Goal: Task Accomplishment & Management: Manage account settings

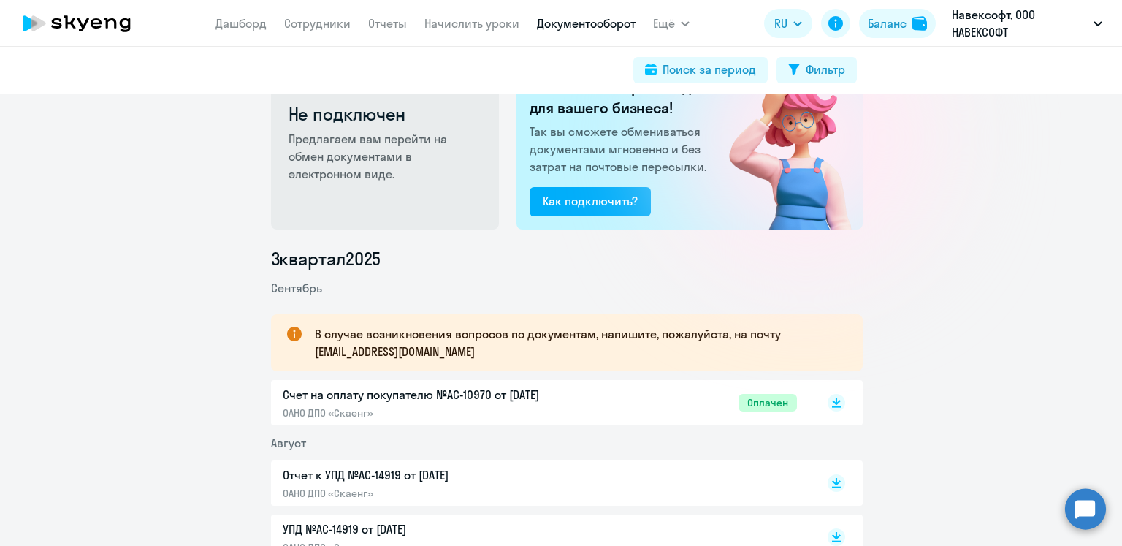
scroll to position [73, 0]
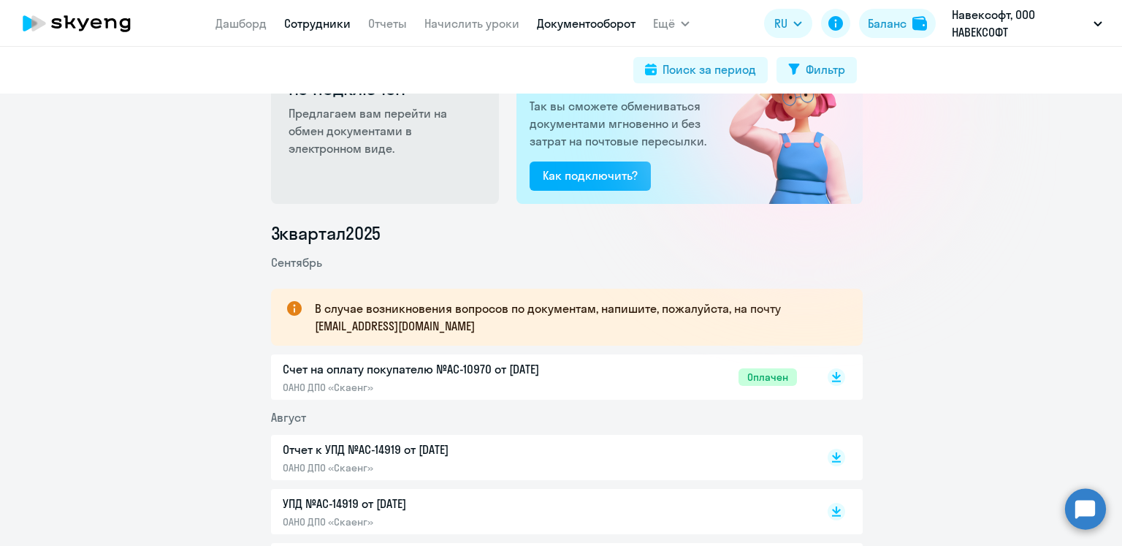
click at [305, 23] on link "Сотрудники" at bounding box center [317, 23] width 66 height 15
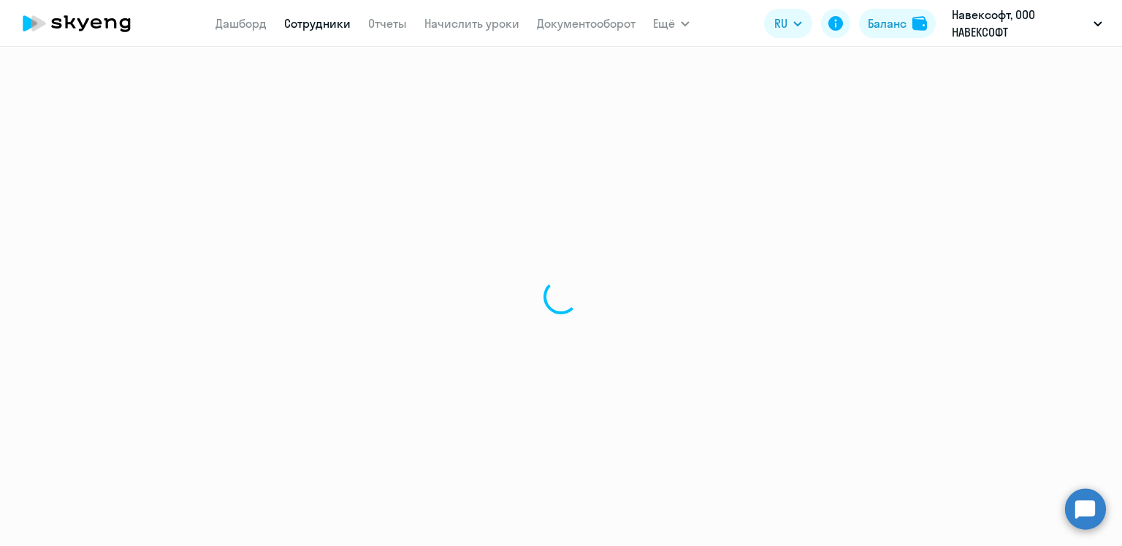
select select "30"
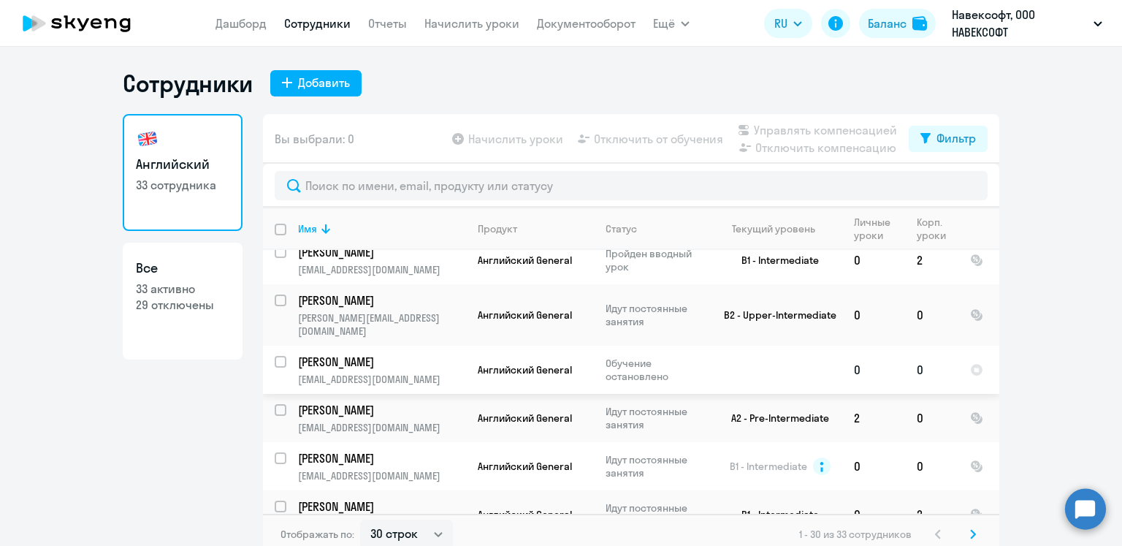
scroll to position [438, 0]
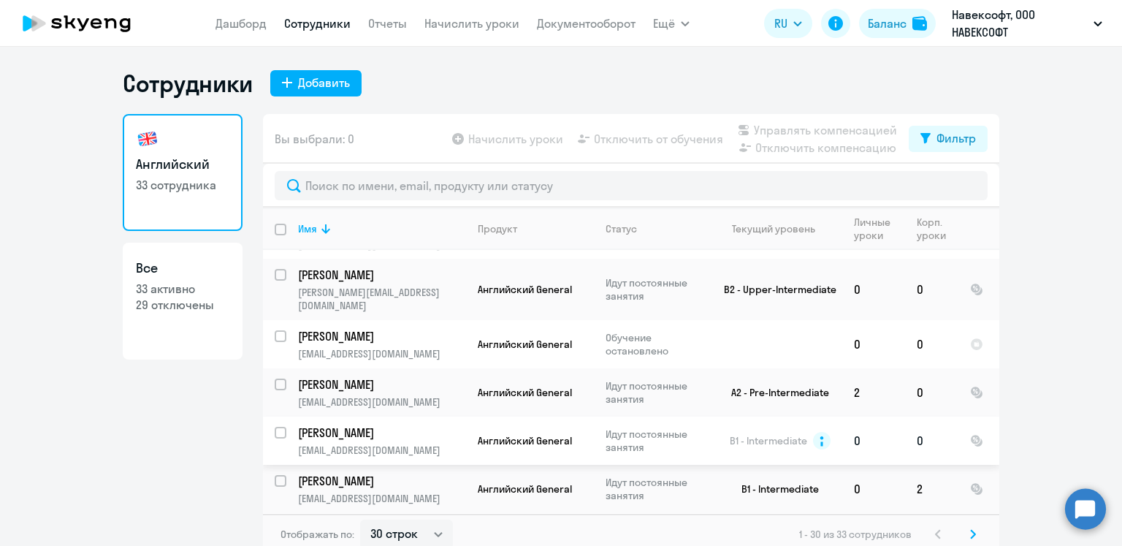
click at [275, 427] on input "select row 13130011" at bounding box center [289, 441] width 29 height 29
checkbox input "true"
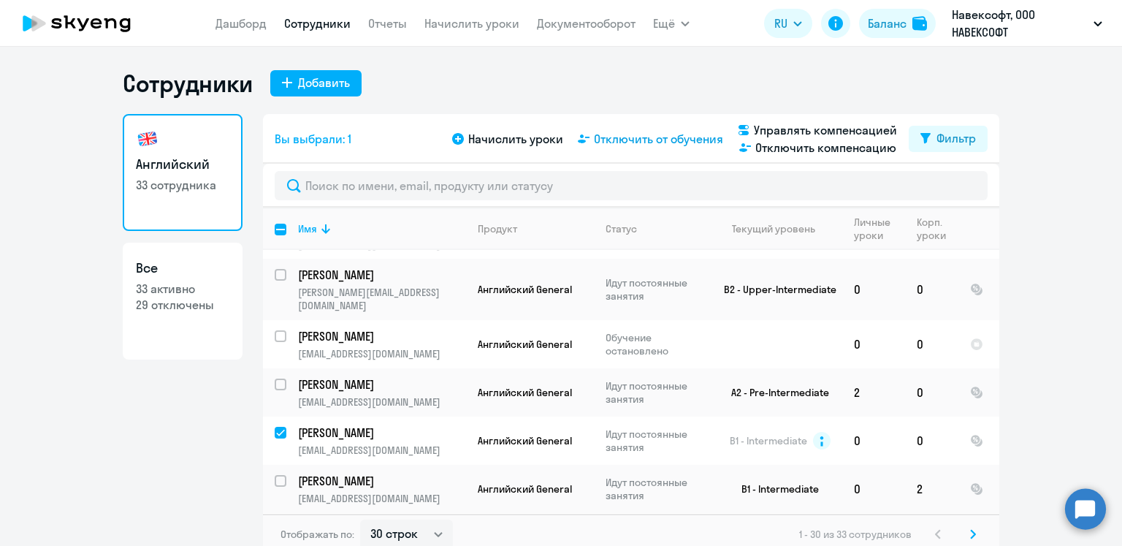
click at [651, 142] on span "Отключить от обучения" at bounding box center [658, 139] width 129 height 18
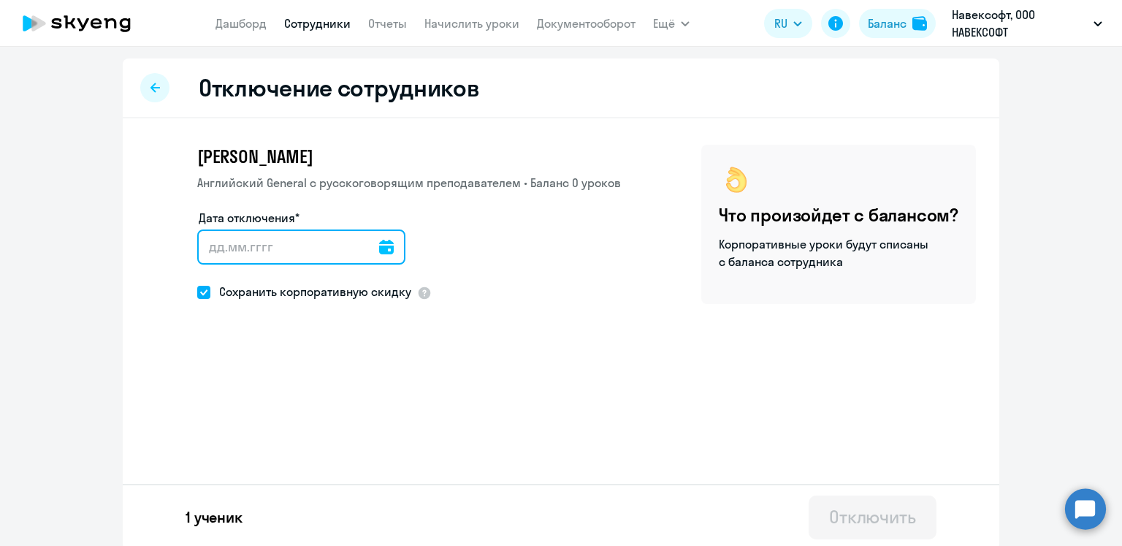
click at [338, 259] on input "Дата отключения*" at bounding box center [301, 246] width 208 height 35
click at [376, 250] on div at bounding box center [301, 246] width 208 height 35
click at [379, 248] on icon at bounding box center [386, 247] width 15 height 15
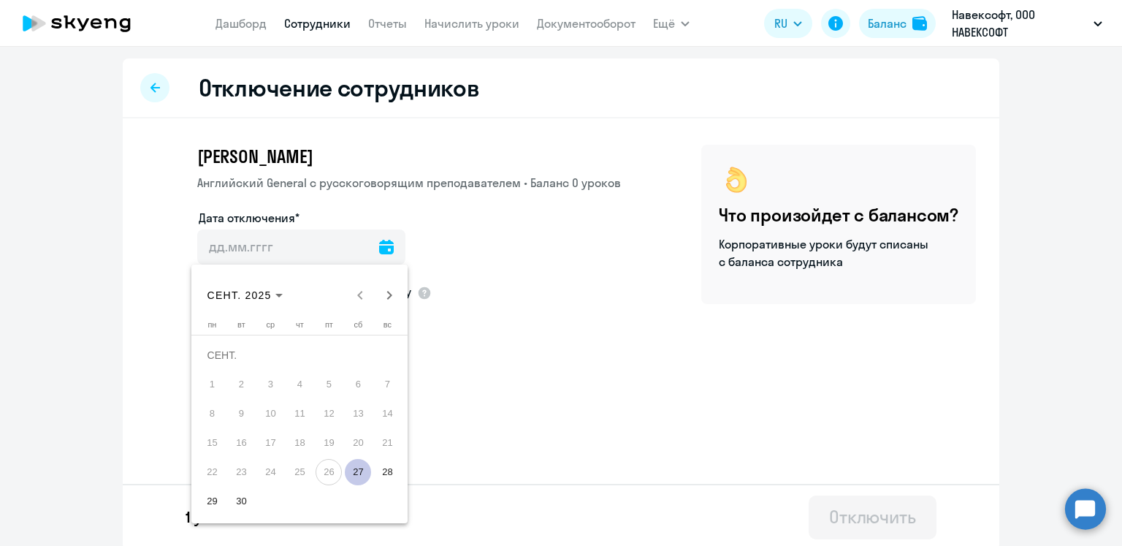
click at [213, 503] on span "29" at bounding box center [212, 501] width 26 height 26
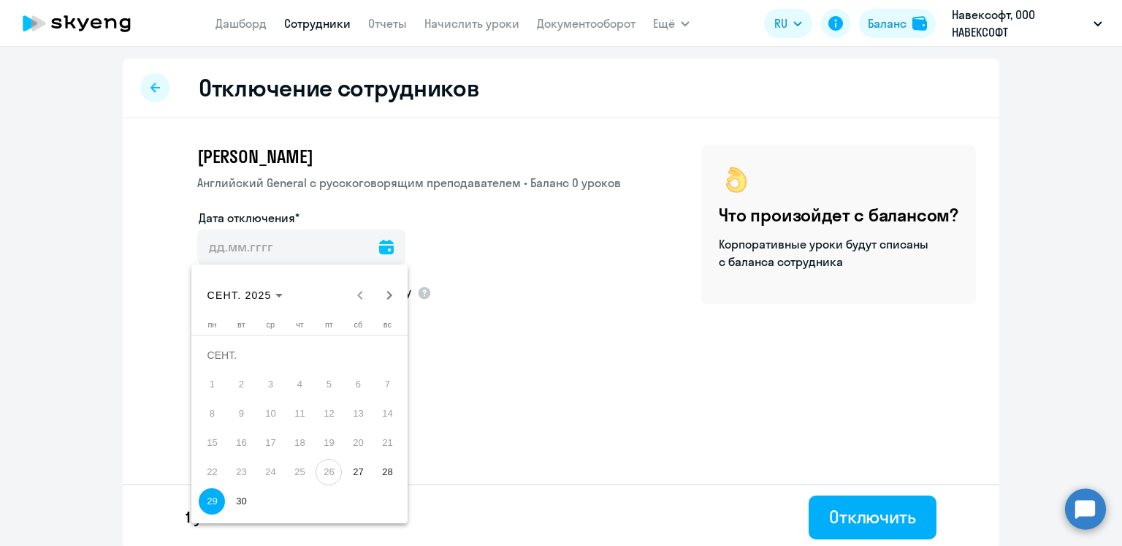
type input "[DATE]"
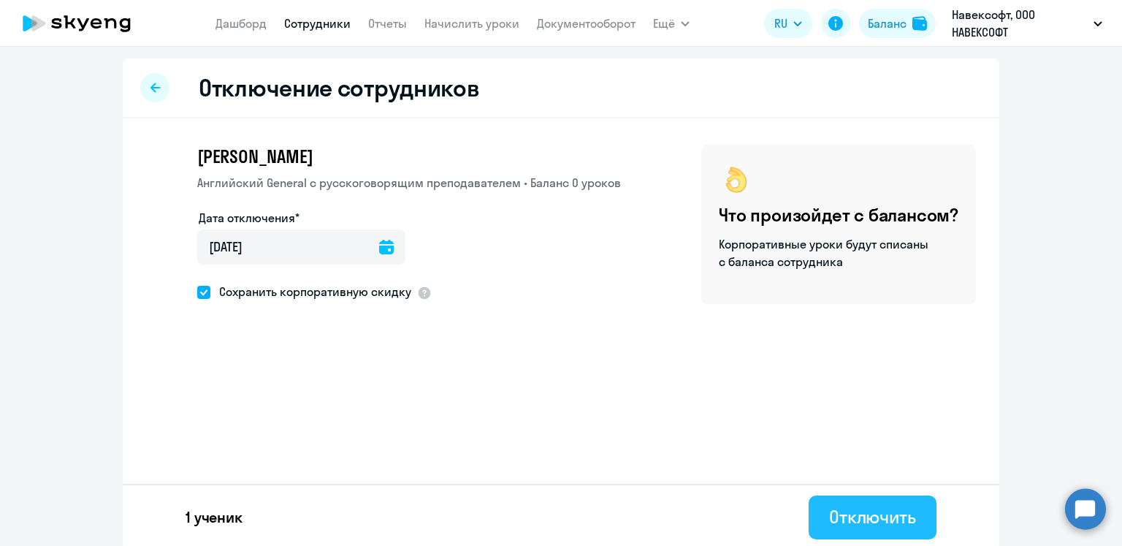
click at [903, 520] on div "Отключить" at bounding box center [872, 516] width 87 height 23
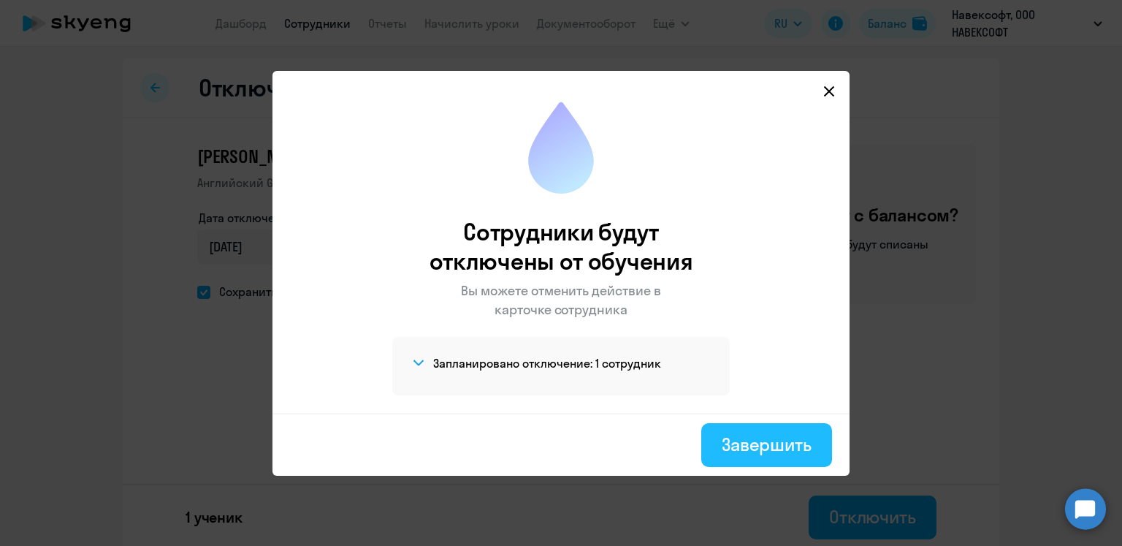
click at [772, 438] on div "Завершить" at bounding box center [767, 444] width 90 height 23
select select "30"
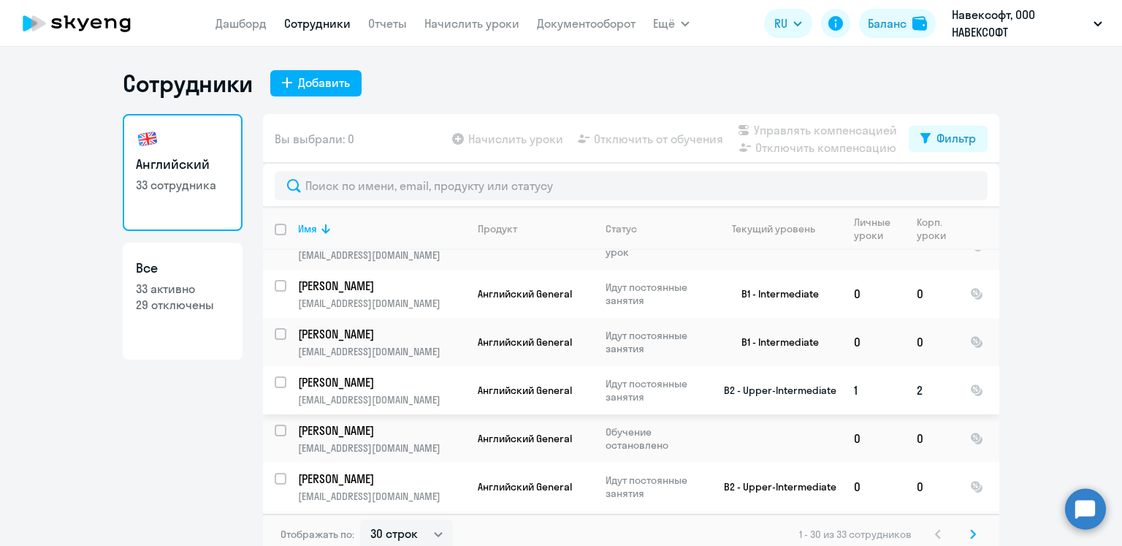
scroll to position [804, 0]
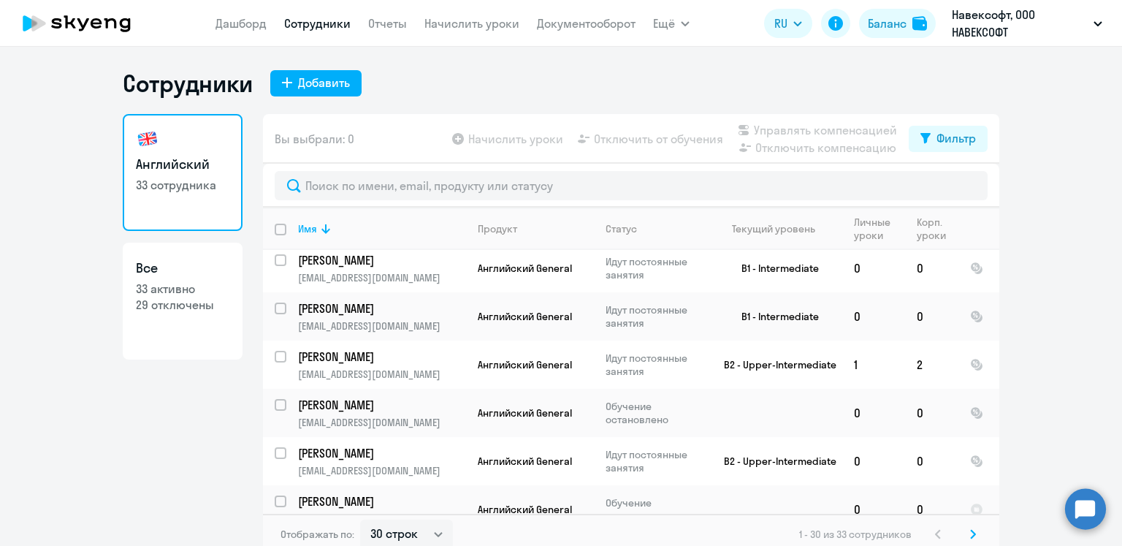
click at [10, 223] on ng-component "Сотрудники Добавить Английский 33 сотрудника Все 33 активно 29 отключены Вы выб…" at bounding box center [561, 312] width 1122 height 486
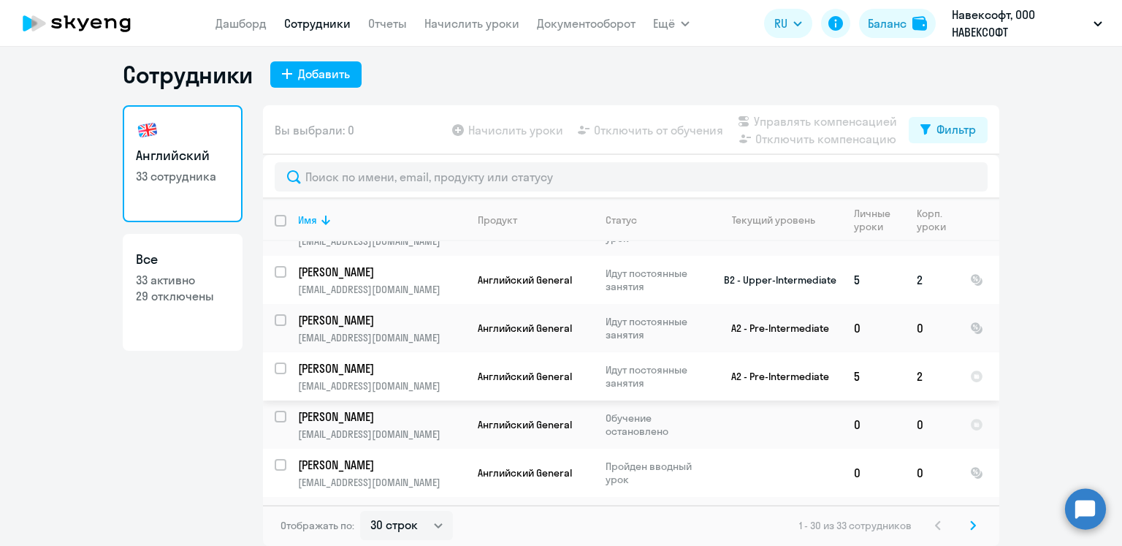
scroll to position [1192, 0]
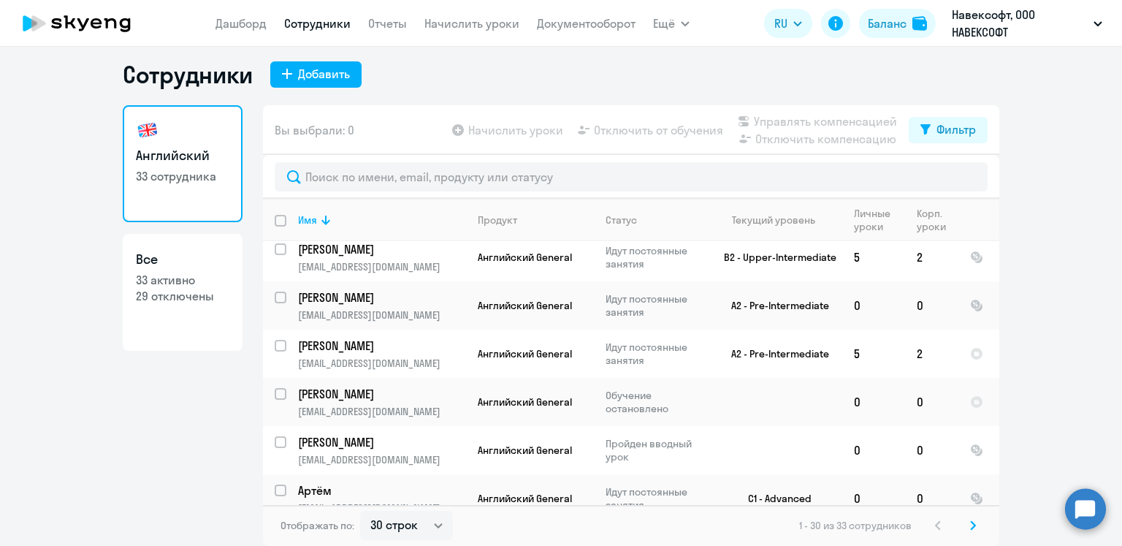
click at [970, 528] on icon at bounding box center [973, 525] width 6 height 10
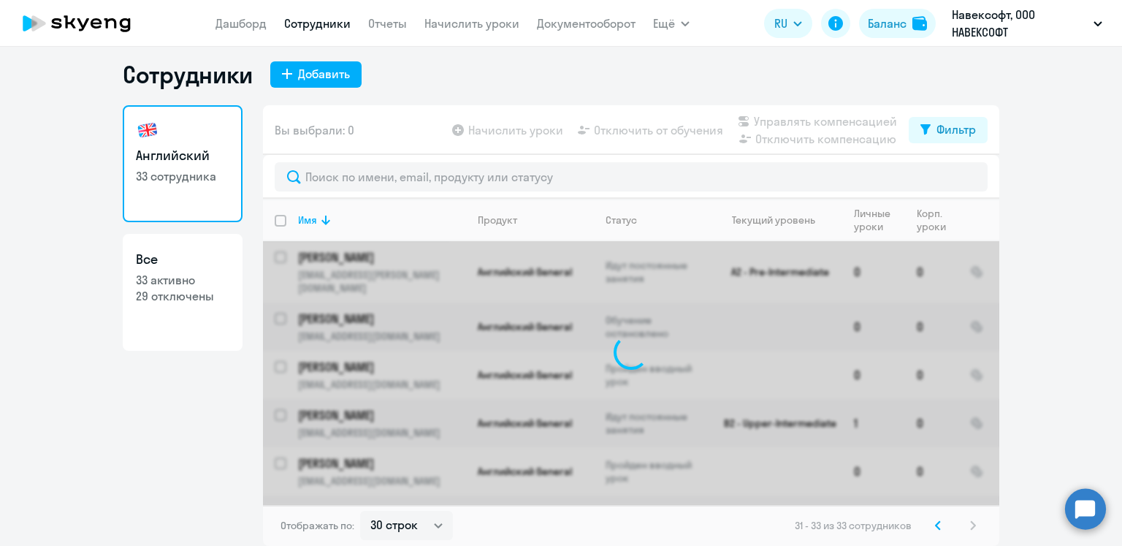
scroll to position [0, 0]
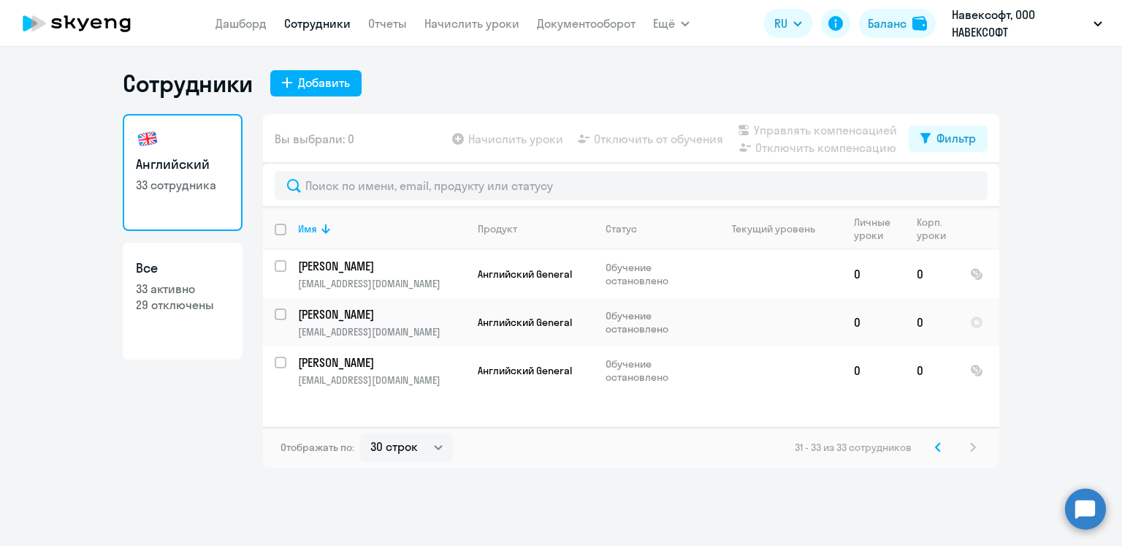
click at [943, 445] on svg-icon at bounding box center [938, 447] width 18 height 18
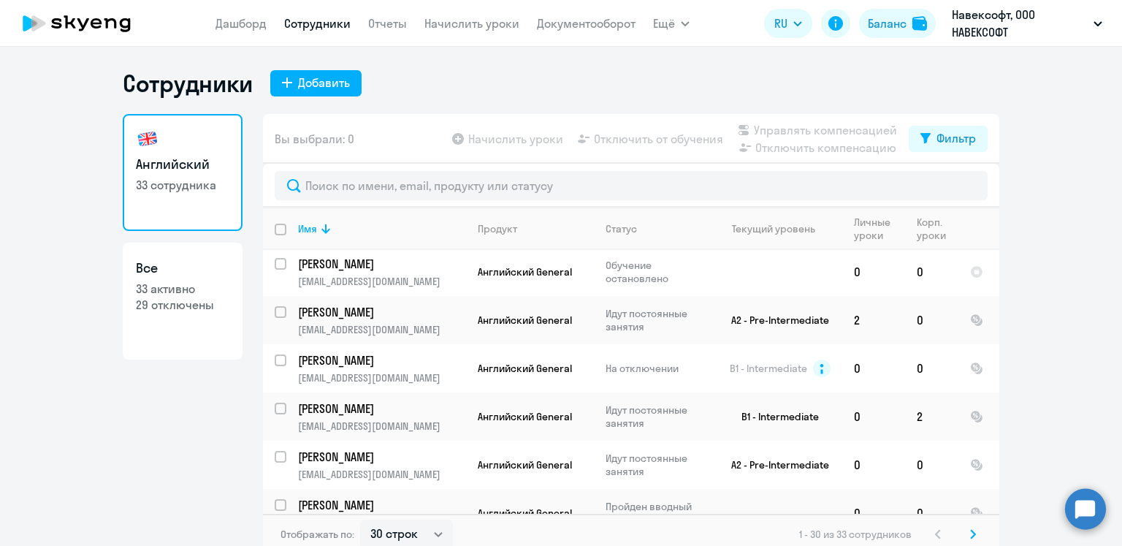
scroll to position [511, 0]
click at [937, 149] on button "Фильтр" at bounding box center [948, 139] width 79 height 26
click at [1048, 181] on ng-component "Сотрудники Добавить Английский 33 сотрудника Все 33 активно 29 отключены Вы выб…" at bounding box center [561, 312] width 1122 height 486
click at [1032, 118] on ng-component "Сотрудники Добавить Английский 33 сотрудника Все 33 активно 29 отключены Вы выб…" at bounding box center [561, 312] width 1122 height 486
click at [1093, 159] on ng-component "Сотрудники Добавить Английский 33 сотрудника Все 33 активно 29 отключены Вы выб…" at bounding box center [561, 312] width 1122 height 486
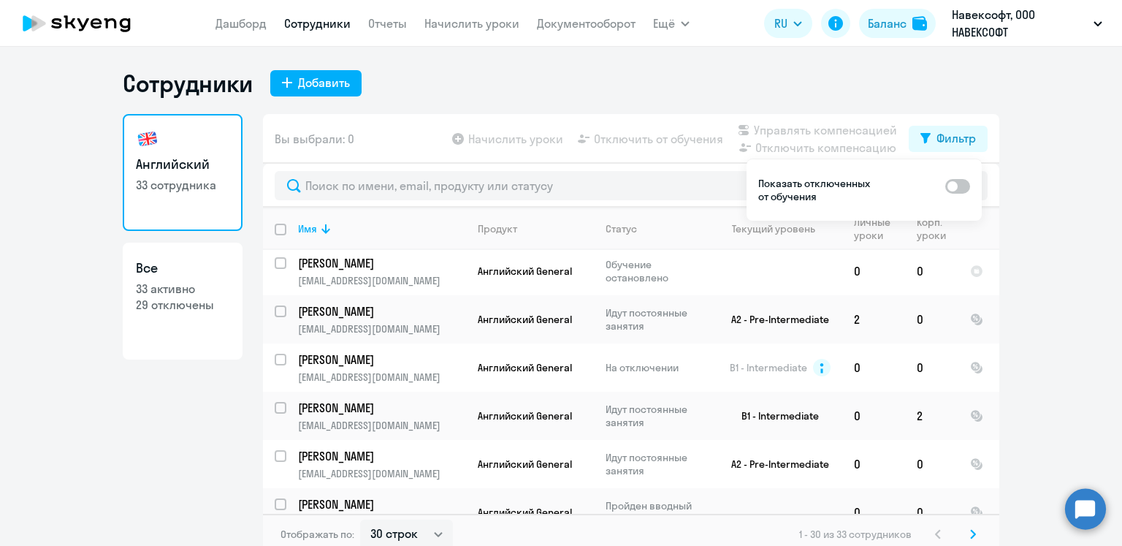
click at [160, 454] on div "Английский 33 сотрудника Все 33 активно 29 отключены" at bounding box center [183, 330] width 120 height 432
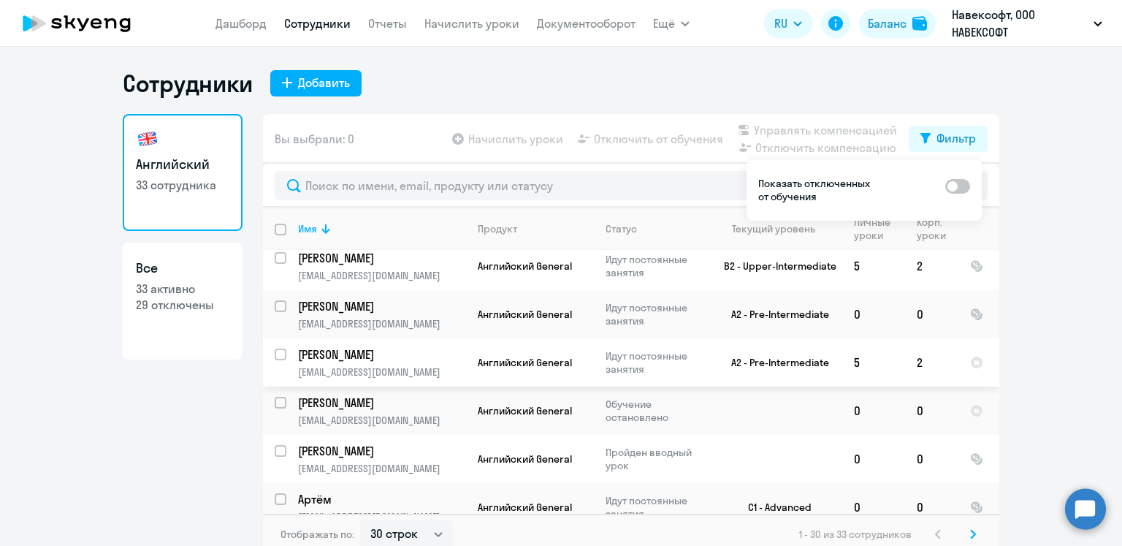
scroll to position [9, 0]
